Goal: Task Accomplishment & Management: Use online tool/utility

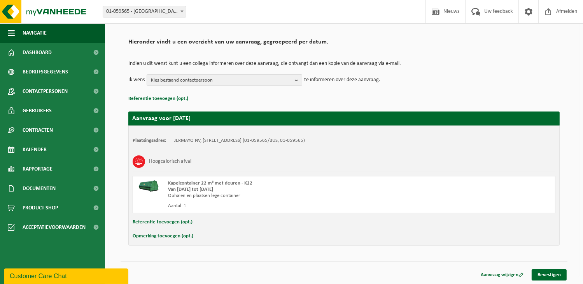
scroll to position [49, 0]
click at [549, 270] on link "Bevestigen" at bounding box center [549, 275] width 35 height 11
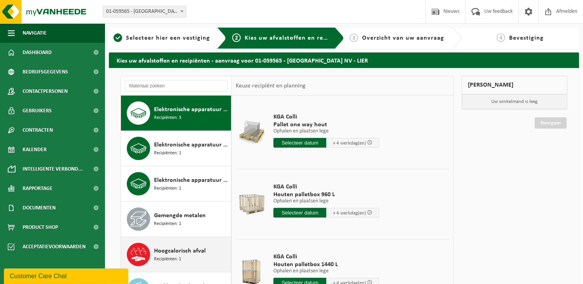
click at [192, 247] on span "Hoogcalorisch afval" at bounding box center [180, 251] width 52 height 9
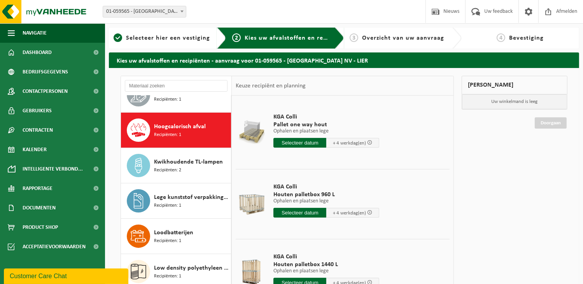
scroll to position [141, 0]
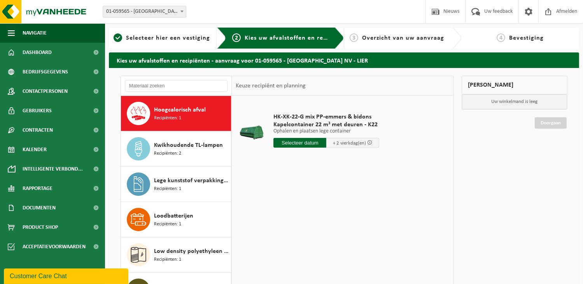
click at [306, 144] on input "text" at bounding box center [299, 143] width 53 height 10
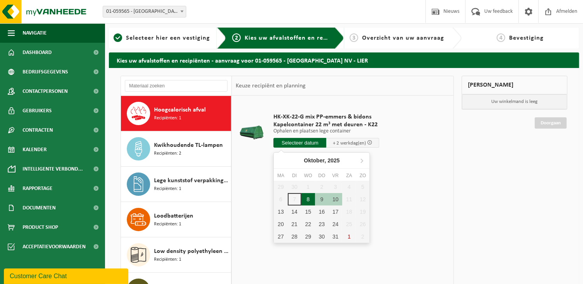
click at [305, 200] on div "8" at bounding box center [308, 199] width 14 height 12
type input "Van 2025-10-08"
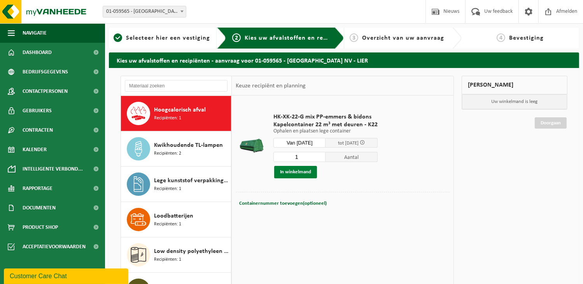
click at [294, 170] on button "In winkelmand" at bounding box center [295, 172] width 43 height 12
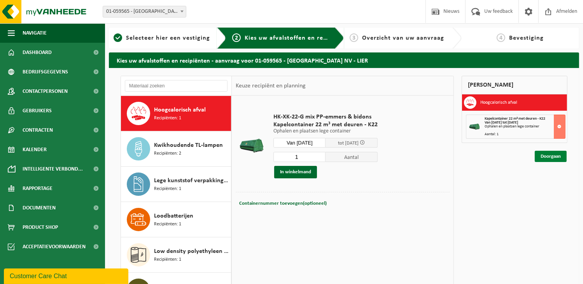
click at [551, 158] on link "Doorgaan" at bounding box center [551, 156] width 32 height 11
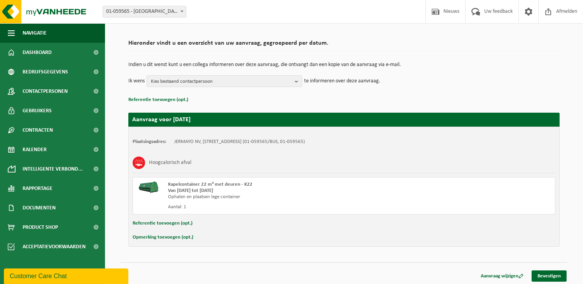
scroll to position [49, 0]
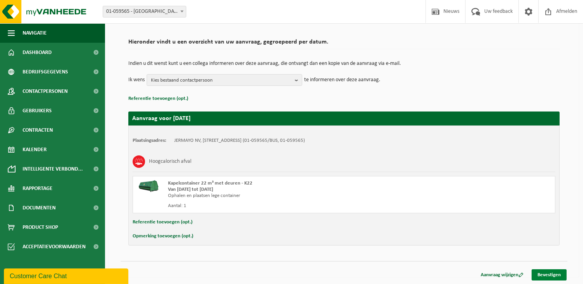
click at [534, 271] on link "Bevestigen" at bounding box center [549, 275] width 35 height 11
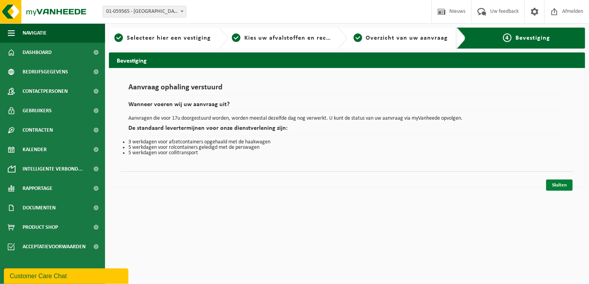
click at [553, 186] on link "Sluiten" at bounding box center [559, 185] width 26 height 11
